Goal: Task Accomplishment & Management: Use online tool/utility

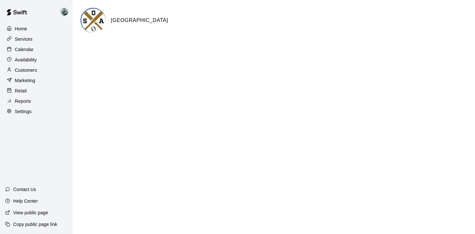
click at [22, 101] on p "Reports" at bounding box center [23, 101] width 16 height 6
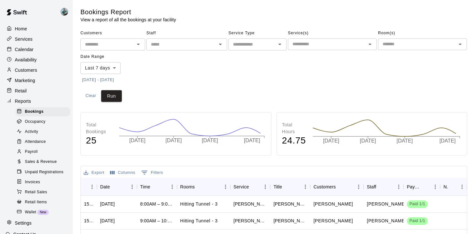
click at [42, 154] on div "Payroll" at bounding box center [43, 151] width 55 height 9
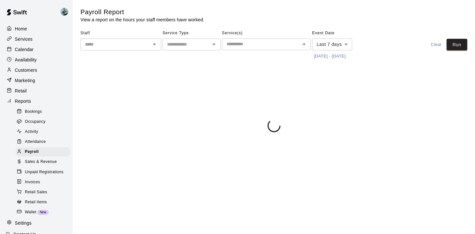
click at [192, 43] on input "text" at bounding box center [187, 44] width 44 height 8
click at [180, 59] on li "Lessons" at bounding box center [192, 58] width 58 height 11
type input "*******"
click at [333, 57] on button "[DATE] - [DATE]" at bounding box center [329, 56] width 35 height 10
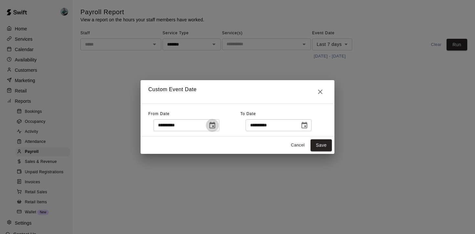
click at [212, 127] on icon "Choose date, selected date is Oct 5, 2025" at bounding box center [213, 126] width 8 height 8
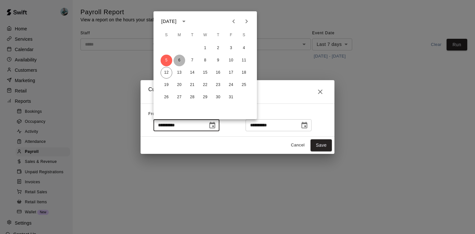
click at [180, 61] on button "6" at bounding box center [180, 61] width 12 height 12
type input "**********"
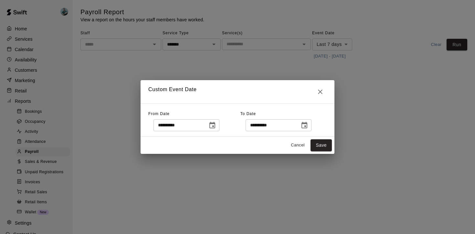
click at [307, 125] on icon "Choose date, selected date is Oct 12, 2025" at bounding box center [305, 126] width 8 height 8
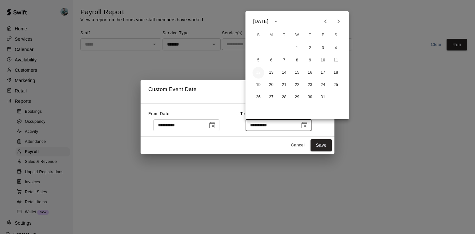
click at [258, 70] on button "12" at bounding box center [259, 73] width 12 height 12
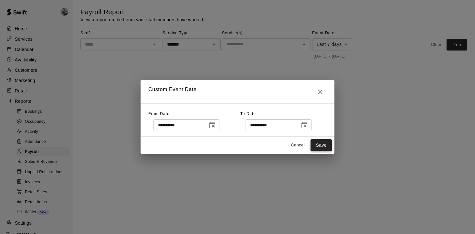
click at [323, 146] on button "Save" at bounding box center [321, 145] width 21 height 12
type input "******"
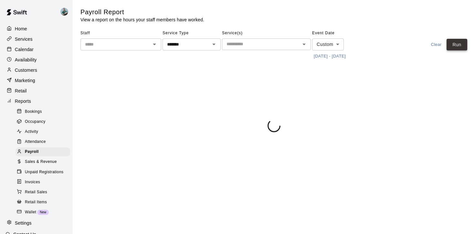
click at [452, 44] on button "Run" at bounding box center [457, 45] width 21 height 12
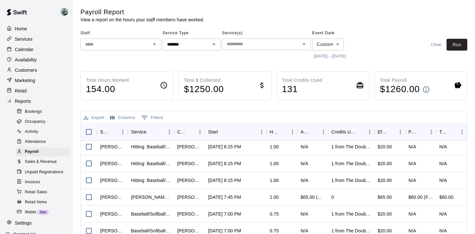
scroll to position [1480, 0]
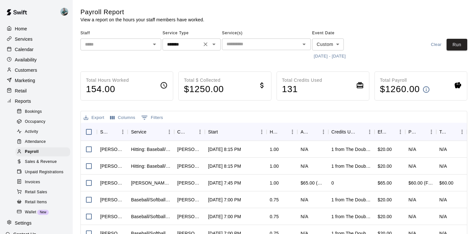
click at [214, 39] on div "******* ​" at bounding box center [192, 44] width 58 height 12
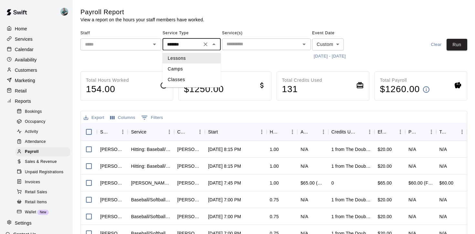
click at [199, 56] on li "Lessons" at bounding box center [192, 58] width 58 height 11
click at [339, 44] on body "Home Services Calendar Availability Customers Marketing Retail Reports Bookings…" at bounding box center [237, 170] width 475 height 340
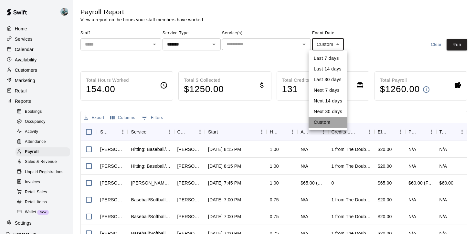
click at [326, 123] on li "Custom" at bounding box center [328, 122] width 39 height 11
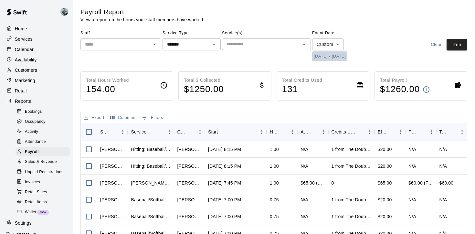
click at [329, 57] on button "[DATE] - [DATE]" at bounding box center [329, 56] width 35 height 10
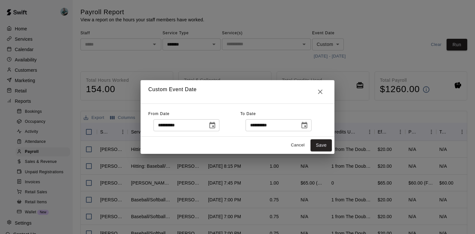
click at [215, 123] on icon "Choose date, selected date is Oct 6, 2025" at bounding box center [213, 125] width 6 height 6
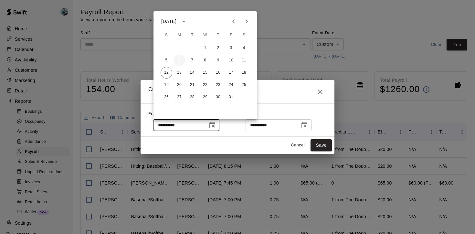
click at [180, 61] on button "6" at bounding box center [180, 61] width 12 height 12
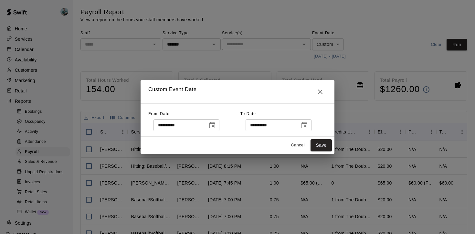
click at [307, 124] on icon "Choose date, selected date is Oct 12, 2025" at bounding box center [305, 125] width 6 height 6
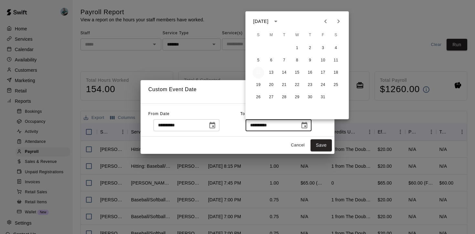
click at [257, 71] on button "12" at bounding box center [259, 73] width 12 height 12
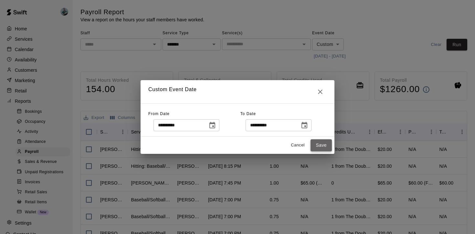
click at [325, 143] on button "Save" at bounding box center [321, 145] width 21 height 12
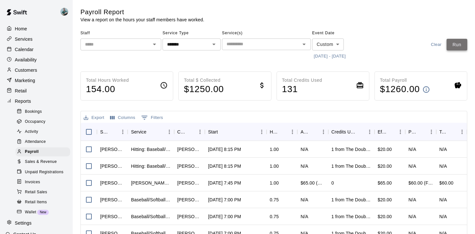
click at [462, 47] on button "Run" at bounding box center [457, 45] width 21 height 12
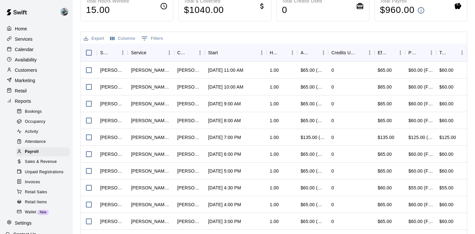
scroll to position [56, 0]
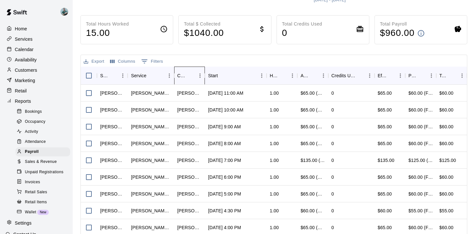
drag, startPoint x: 206, startPoint y: 78, endPoint x: 226, endPoint y: 78, distance: 20.0
click at [226, 78] on div "Staff Service Customer Start Hours Amount Paid Credits Used Effective Price Pay…" at bounding box center [274, 76] width 386 height 18
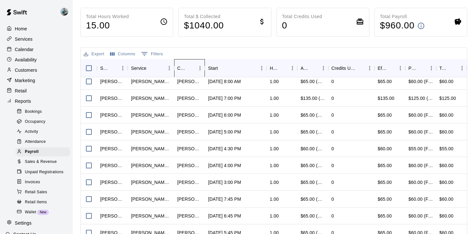
scroll to position [55, 0]
click at [165, 71] on div "Service" at bounding box center [170, 68] width 10 height 18
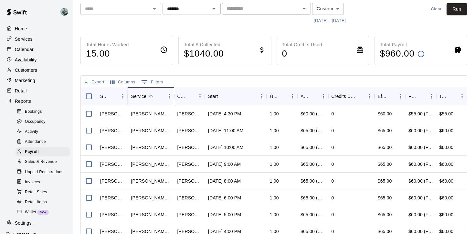
scroll to position [0, 0]
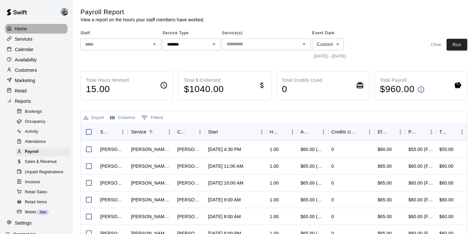
click at [23, 29] on p "Home" at bounding box center [21, 29] width 12 height 6
